Goal: Find specific page/section: Find specific page/section

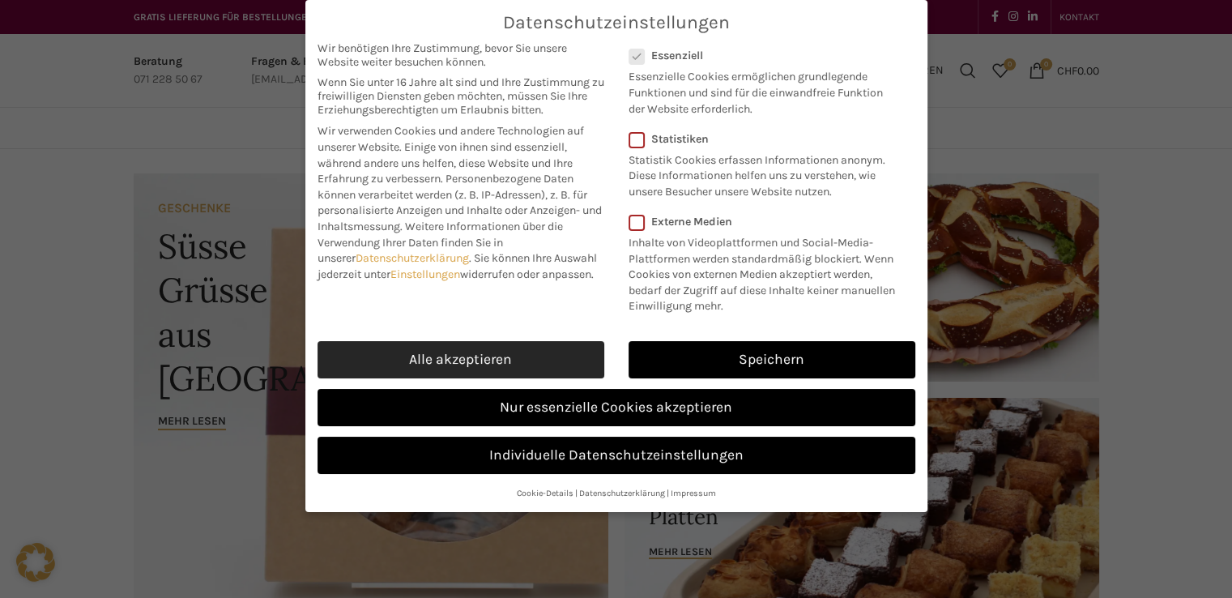
click at [454, 378] on link "Alle akzeptieren" at bounding box center [461, 359] width 287 height 37
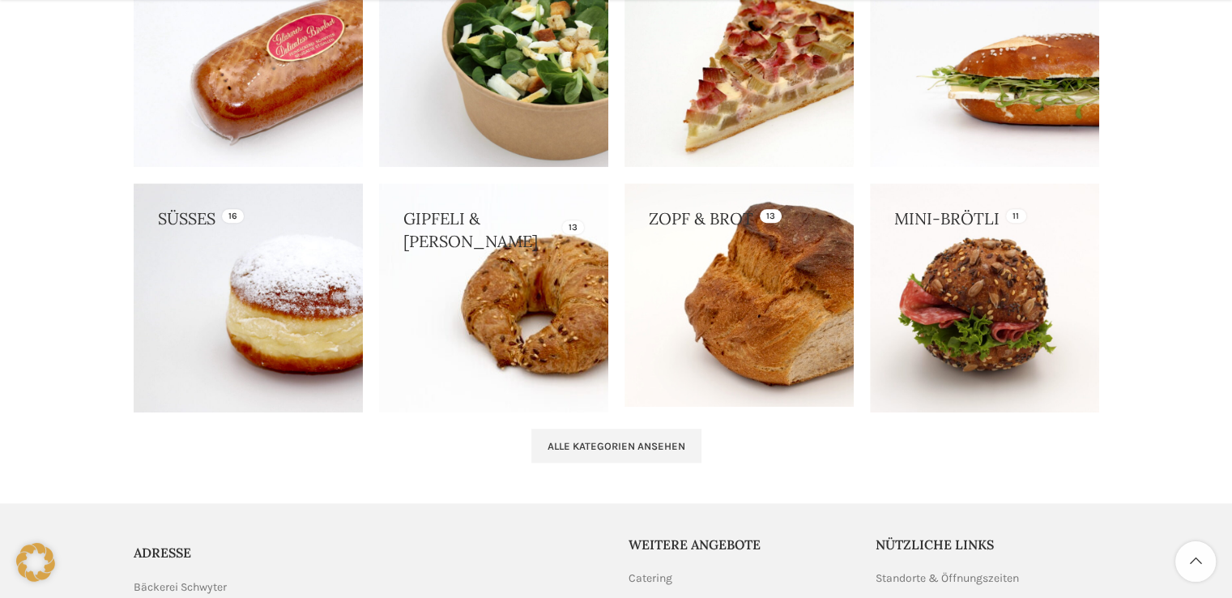
scroll to position [1777, 0]
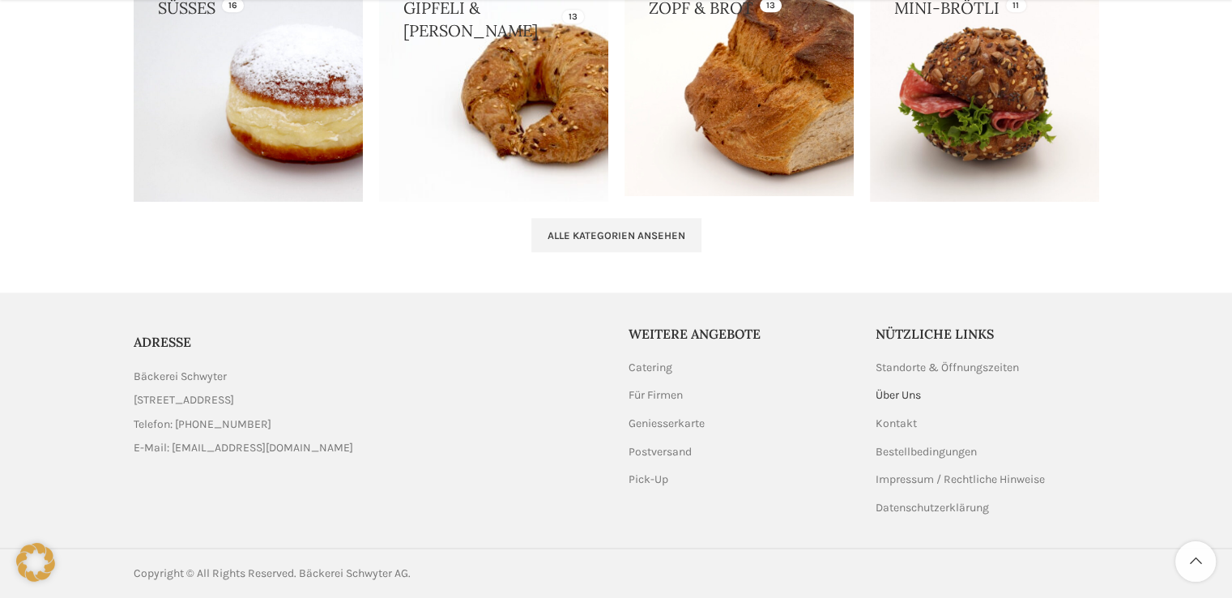
click at [884, 393] on link "Über Uns" at bounding box center [899, 395] width 47 height 16
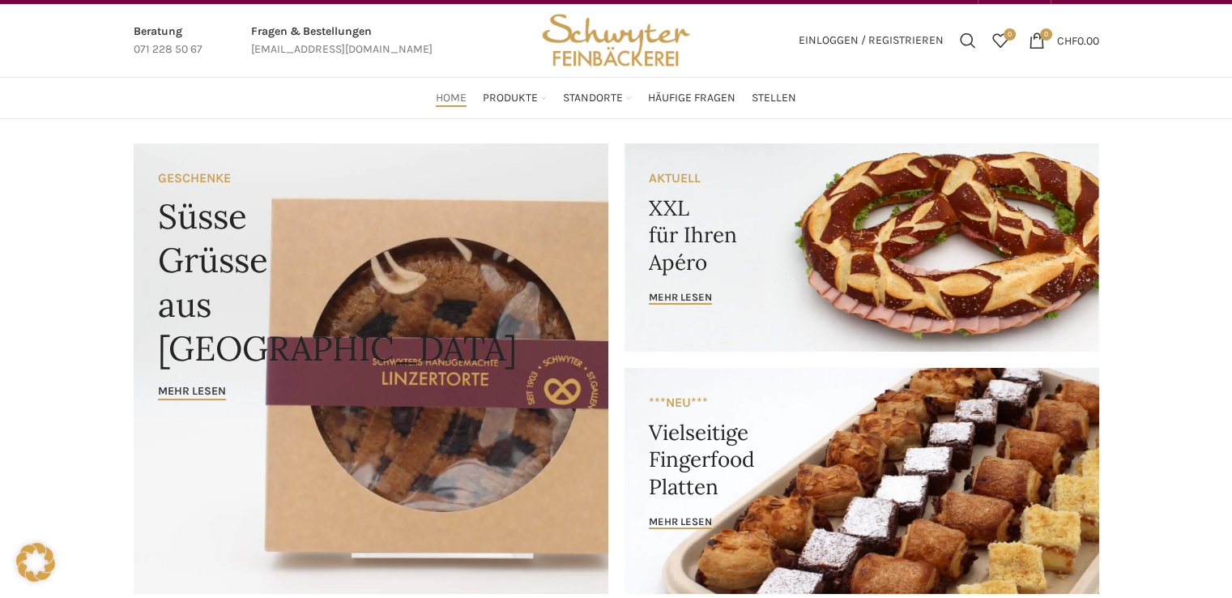
scroll to position [0, 0]
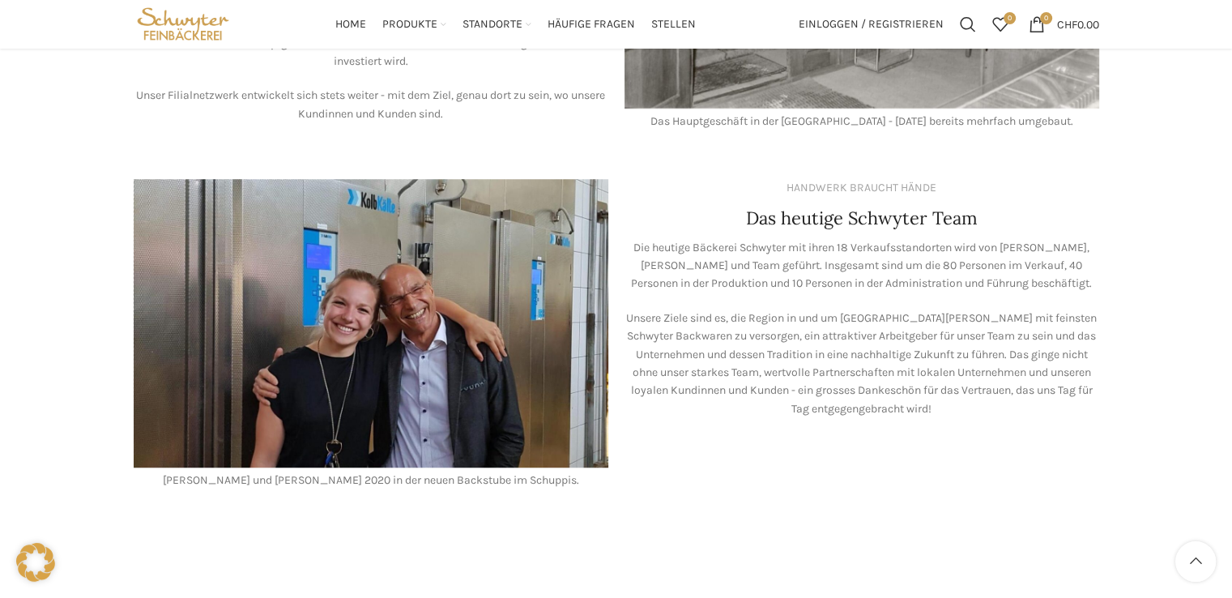
scroll to position [1226, 0]
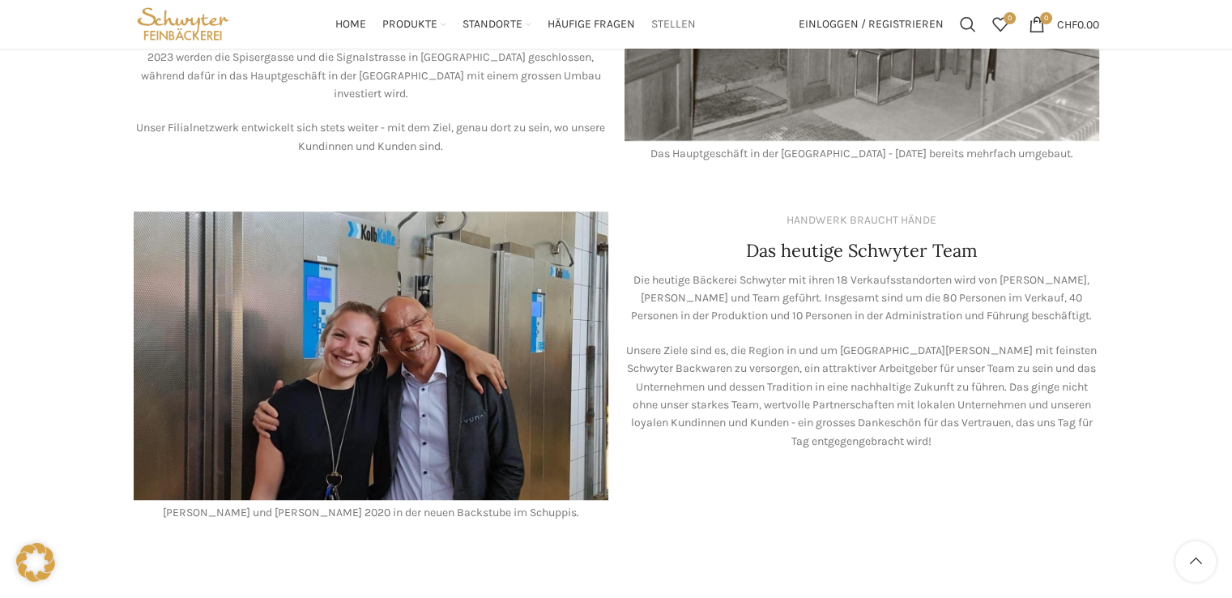
click at [670, 20] on span "Stellen" at bounding box center [673, 24] width 45 height 15
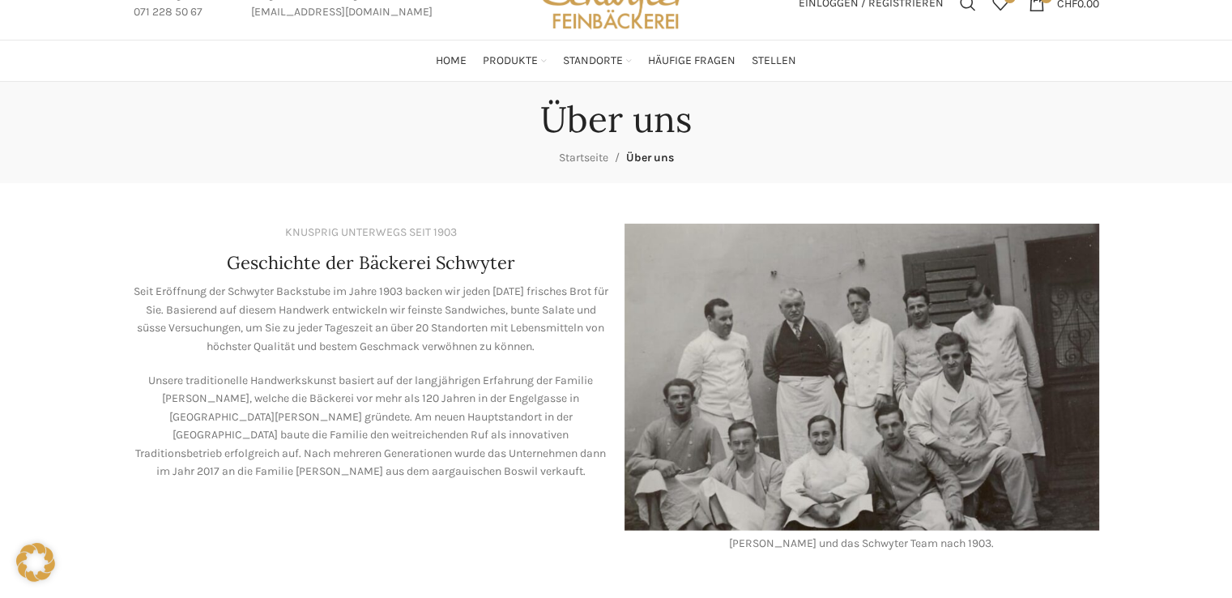
scroll to position [0, 0]
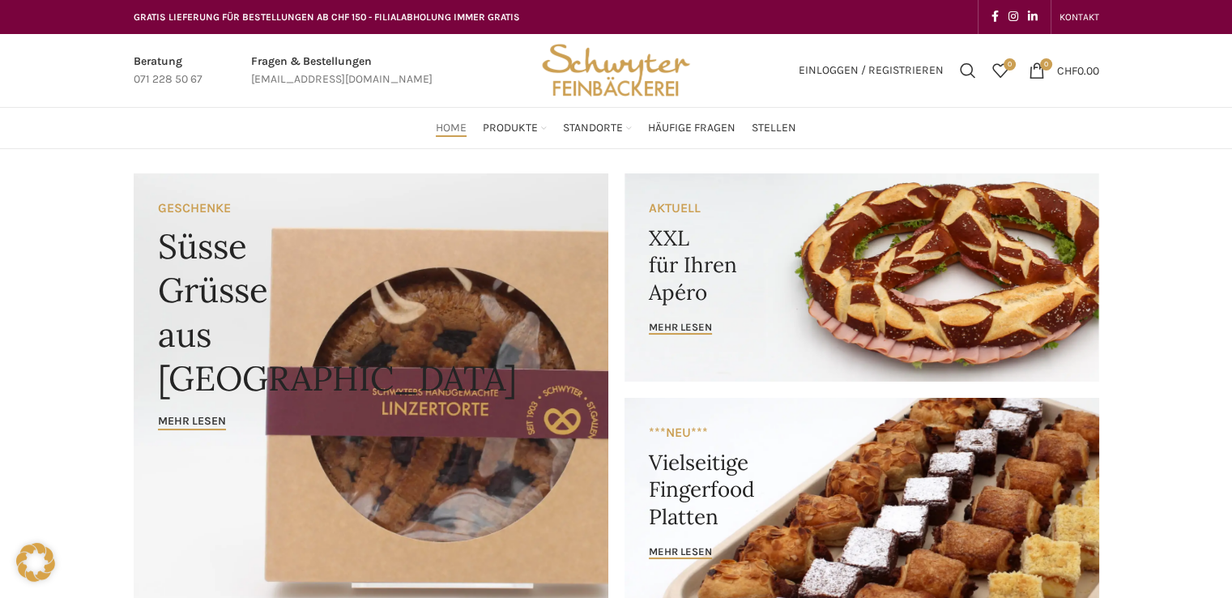
click at [287, 99] on div "Beratung 071 228 50 67 Fragen & Bestellungen bestellungen@schwyter.com" at bounding box center [327, 70] width 403 height 73
